Goal: Task Accomplishment & Management: Manage account settings

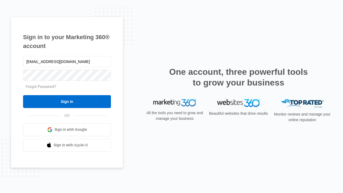
type input "[EMAIL_ADDRESS][DOMAIN_NAME]"
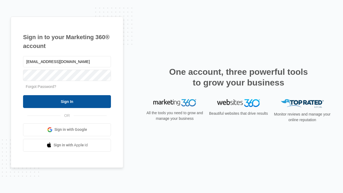
click at [67, 101] on input "Sign In" at bounding box center [67, 101] width 88 height 13
